Goal: Entertainment & Leisure: Consume media (video, audio)

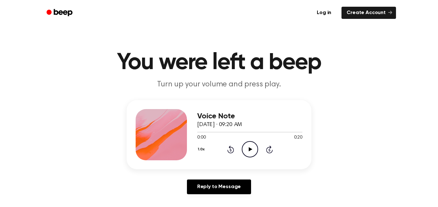
click at [252, 155] on icon "Play Audio" at bounding box center [250, 149] width 16 height 16
click at [255, 147] on icon "Play Audio" at bounding box center [250, 149] width 16 height 16
click at [247, 151] on icon "Play Audio" at bounding box center [250, 149] width 16 height 16
click at [231, 150] on icon at bounding box center [231, 150] width 2 height 3
click at [230, 147] on icon at bounding box center [230, 150] width 7 height 8
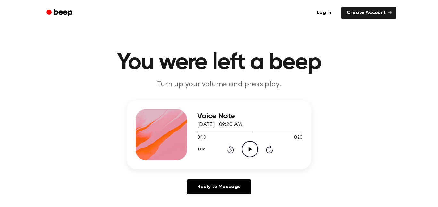
click at [231, 150] on icon at bounding box center [231, 150] width 2 height 3
click at [250, 151] on icon at bounding box center [250, 149] width 4 height 4
click at [230, 154] on icon at bounding box center [230, 150] width 7 height 8
click at [232, 154] on icon "Rewind 5 seconds" at bounding box center [230, 150] width 7 height 8
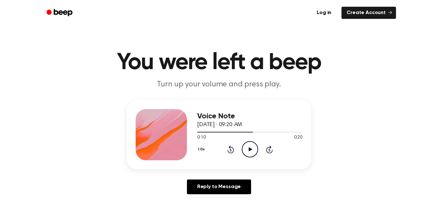
click at [231, 150] on icon at bounding box center [231, 150] width 2 height 3
click at [248, 152] on icon "Play Audio" at bounding box center [250, 149] width 16 height 16
click at [260, 153] on div "1.0x Rewind 5 seconds Pause Audio Skip 5 seconds" at bounding box center [249, 149] width 105 height 16
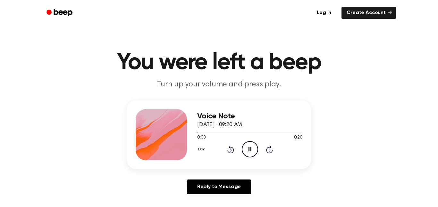
click at [247, 147] on icon "Pause Audio" at bounding box center [250, 149] width 16 height 16
click at [251, 157] on icon "Play Audio" at bounding box center [250, 149] width 16 height 16
click at [228, 148] on icon "Rewind 5 seconds" at bounding box center [230, 150] width 7 height 8
click at [231, 150] on icon at bounding box center [231, 150] width 2 height 3
click at [247, 149] on icon "Pause Audio" at bounding box center [250, 149] width 16 height 16
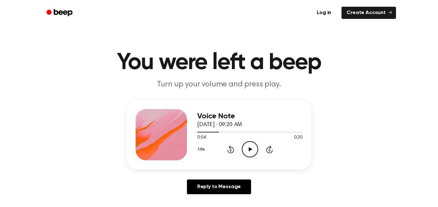
click at [250, 152] on icon "Play Audio" at bounding box center [250, 149] width 16 height 16
click at [231, 149] on icon at bounding box center [231, 150] width 2 height 3
click at [252, 154] on icon "Pause Audio" at bounding box center [250, 149] width 16 height 16
click at [233, 148] on icon at bounding box center [230, 150] width 7 height 8
click at [255, 152] on icon "Play Audio" at bounding box center [250, 149] width 16 height 16
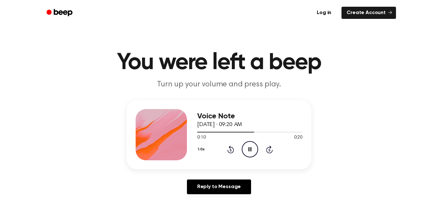
click at [232, 153] on icon at bounding box center [230, 150] width 7 height 8
click at [231, 150] on icon at bounding box center [231, 150] width 2 height 3
click at [257, 149] on icon "Pause Audio" at bounding box center [250, 149] width 16 height 16
click at [227, 154] on div "1.0x Rewind 5 seconds Play Audio Skip 5 seconds" at bounding box center [249, 149] width 105 height 16
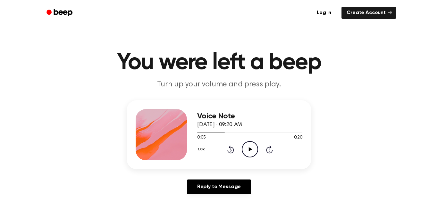
click at [231, 150] on icon at bounding box center [231, 150] width 2 height 3
click at [230, 151] on icon at bounding box center [231, 150] width 2 height 3
click at [251, 151] on icon "Play Audio" at bounding box center [250, 149] width 16 height 16
click at [231, 150] on icon at bounding box center [231, 150] width 2 height 3
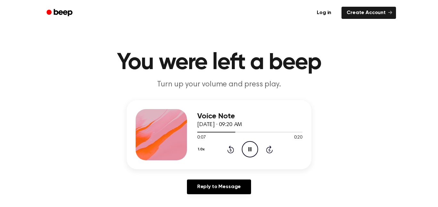
click at [231, 150] on icon at bounding box center [231, 150] width 2 height 3
click at [241, 147] on div "1.0x Rewind 5 seconds Pause Audio Skip 5 seconds" at bounding box center [249, 149] width 105 height 16
click at [238, 150] on div "1.0x Rewind 5 seconds Pause Audio Skip 5 seconds" at bounding box center [249, 149] width 105 height 16
click at [230, 153] on icon at bounding box center [230, 150] width 7 height 8
click at [231, 150] on icon at bounding box center [231, 150] width 2 height 3
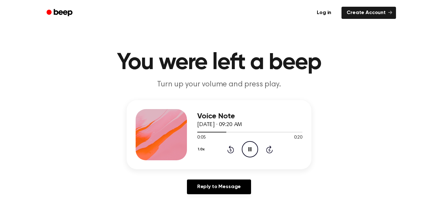
click at [233, 150] on icon at bounding box center [230, 150] width 7 height 8
click at [231, 151] on icon at bounding box center [231, 150] width 2 height 3
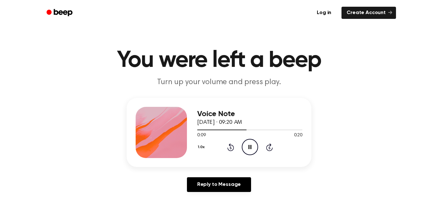
scroll to position [3, 0]
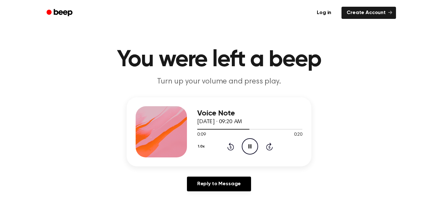
click at [231, 148] on icon "Rewind 5 seconds" at bounding box center [230, 147] width 7 height 8
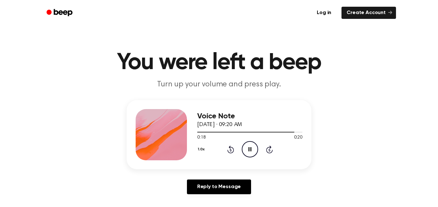
click at [231, 150] on icon at bounding box center [231, 150] width 2 height 3
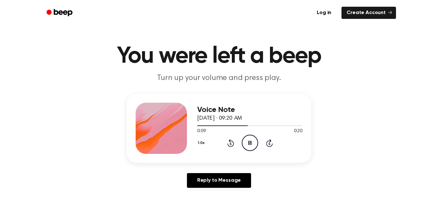
scroll to position [10, 0]
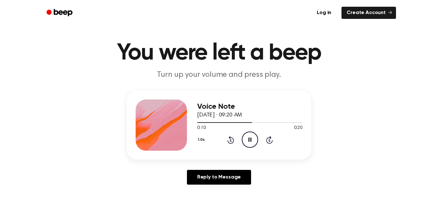
click at [231, 141] on icon at bounding box center [231, 140] width 2 height 3
click at [246, 135] on icon "Pause Audio" at bounding box center [250, 140] width 16 height 16
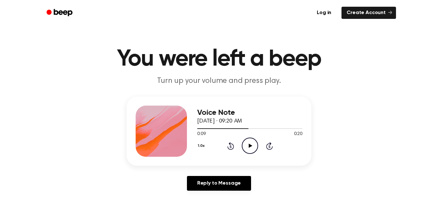
scroll to position [0, 0]
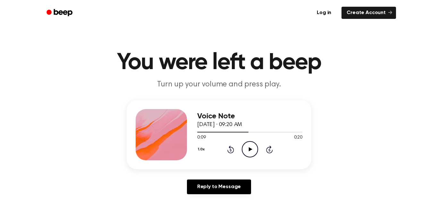
click at [231, 148] on icon at bounding box center [230, 150] width 7 height 8
click at [251, 146] on icon "Play Audio" at bounding box center [250, 149] width 16 height 16
click at [250, 145] on icon "Pause Audio" at bounding box center [250, 149] width 16 height 16
click at [246, 149] on icon "Play Audio" at bounding box center [250, 149] width 16 height 16
click at [247, 148] on icon "Pause Audio" at bounding box center [250, 149] width 16 height 16
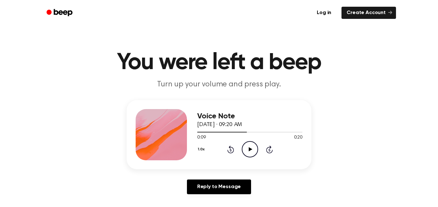
click at [231, 150] on icon at bounding box center [231, 150] width 2 height 3
click at [248, 148] on icon "Play Audio" at bounding box center [250, 149] width 16 height 16
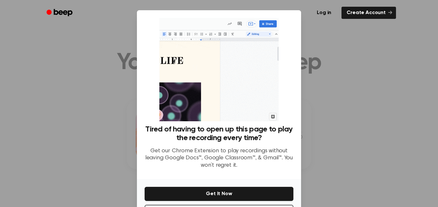
scroll to position [26, 0]
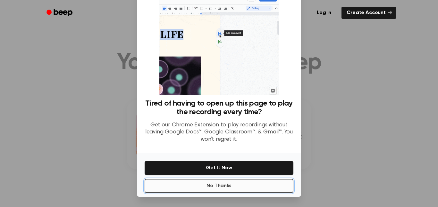
click at [246, 185] on button "No Thanks" at bounding box center [219, 186] width 149 height 14
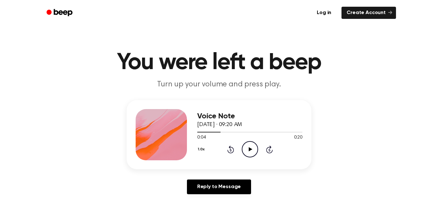
click at [255, 156] on icon "Play Audio" at bounding box center [250, 149] width 16 height 16
click at [252, 150] on icon "Pause Audio" at bounding box center [250, 149] width 16 height 16
click at [228, 150] on icon at bounding box center [230, 150] width 7 height 8
click at [249, 148] on icon "Play Audio" at bounding box center [250, 149] width 16 height 16
click at [250, 151] on icon "Pause Audio" at bounding box center [250, 149] width 16 height 16
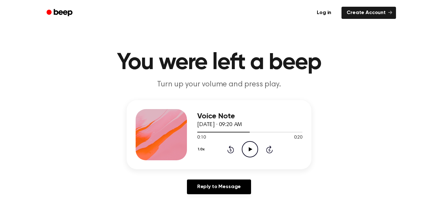
click at [231, 150] on icon at bounding box center [231, 150] width 2 height 3
click at [248, 154] on icon "Play Audio" at bounding box center [250, 149] width 16 height 16
click at [231, 150] on icon at bounding box center [231, 150] width 2 height 3
click at [257, 149] on icon "Play Audio" at bounding box center [250, 149] width 16 height 16
click at [231, 150] on icon at bounding box center [231, 150] width 2 height 3
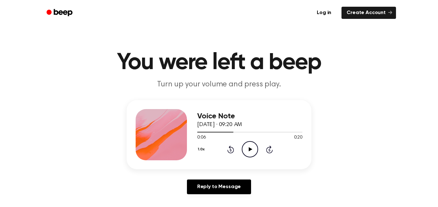
click at [253, 146] on icon "Play Audio" at bounding box center [250, 149] width 16 height 16
click at [228, 151] on icon at bounding box center [230, 150] width 7 height 8
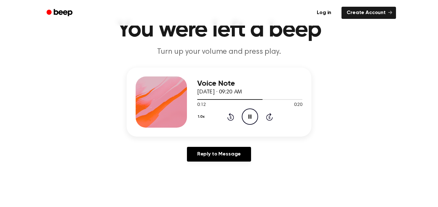
scroll to position [34, 0]
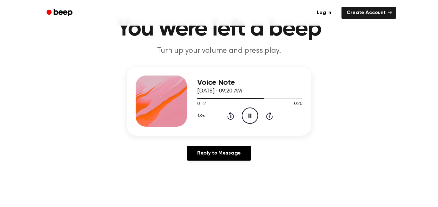
click at [246, 121] on icon "Pause Audio" at bounding box center [250, 116] width 16 height 16
click at [231, 117] on icon at bounding box center [231, 116] width 2 height 3
click at [241, 115] on div "1.0x Rewind 5 seconds Play Audio Skip 5 seconds" at bounding box center [249, 116] width 105 height 16
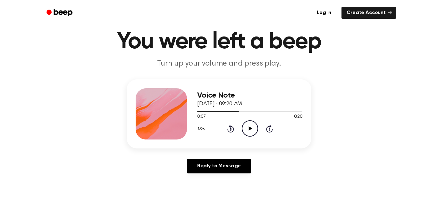
scroll to position [20, 0]
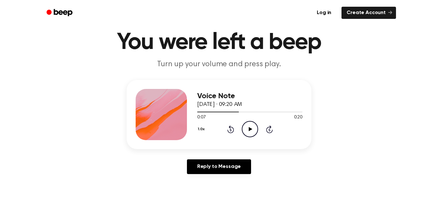
click at [256, 132] on icon "Play Audio" at bounding box center [250, 129] width 16 height 16
click at [237, 138] on div "1.0x Rewind 5 seconds Pause Audio Skip 5 seconds" at bounding box center [249, 129] width 105 height 16
click at [242, 128] on circle at bounding box center [250, 130] width 16 height 16
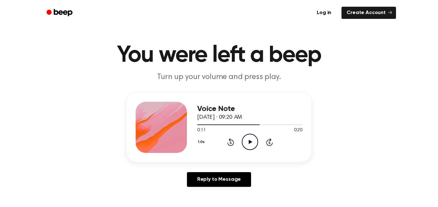
scroll to position [0, 0]
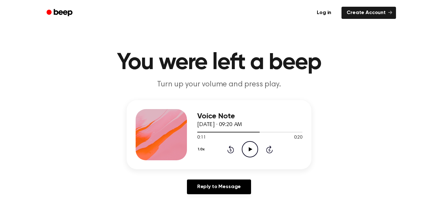
click at [229, 146] on icon "Rewind 5 seconds" at bounding box center [230, 150] width 7 height 8
click at [254, 149] on icon "Play Audio" at bounding box center [250, 149] width 16 height 16
click at [253, 154] on icon "Pause Audio" at bounding box center [250, 149] width 16 height 16
click at [231, 150] on icon at bounding box center [231, 150] width 2 height 3
click at [245, 152] on icon "Play Audio" at bounding box center [250, 149] width 16 height 16
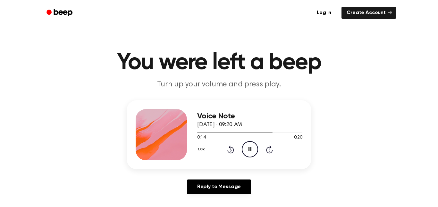
click at [251, 153] on icon "Pause Audio" at bounding box center [250, 149] width 16 height 16
click at [251, 149] on icon at bounding box center [250, 149] width 4 height 4
click at [231, 150] on icon at bounding box center [231, 150] width 2 height 3
click at [252, 150] on icon "Pause Audio" at bounding box center [250, 149] width 16 height 16
click at [231, 150] on icon at bounding box center [231, 150] width 2 height 3
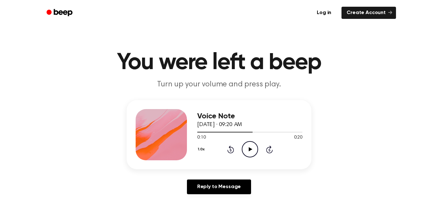
click at [253, 146] on icon "Play Audio" at bounding box center [250, 149] width 16 height 16
click at [231, 150] on icon at bounding box center [231, 150] width 2 height 3
click at [248, 151] on icon "Pause Audio" at bounding box center [250, 149] width 16 height 16
click at [231, 150] on icon at bounding box center [231, 150] width 2 height 3
click at [254, 147] on icon "Play Audio" at bounding box center [250, 149] width 16 height 16
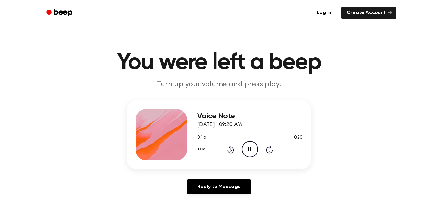
click at [250, 151] on icon "Pause Audio" at bounding box center [250, 149] width 16 height 16
click at [231, 150] on icon at bounding box center [231, 150] width 2 height 3
click at [256, 150] on icon "Play Audio" at bounding box center [250, 149] width 16 height 16
click at [250, 147] on icon "Pause Audio" at bounding box center [250, 149] width 16 height 16
click at [231, 150] on icon at bounding box center [231, 150] width 2 height 3
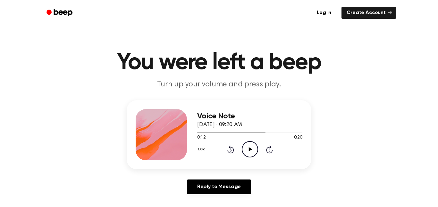
click at [256, 144] on icon "Play Audio" at bounding box center [250, 149] width 16 height 16
click at [247, 152] on icon "Pause Audio" at bounding box center [250, 149] width 16 height 16
click at [231, 150] on icon at bounding box center [231, 150] width 2 height 3
click at [249, 149] on icon at bounding box center [250, 149] width 4 height 4
